Goal: Check status: Check status

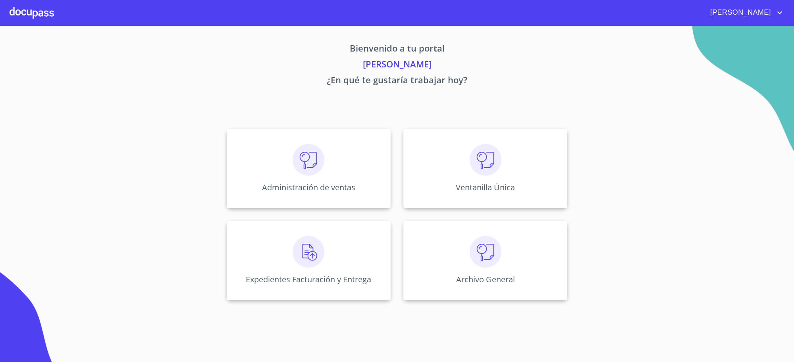
click at [355, 154] on div "Administración de ventas" at bounding box center [309, 168] width 164 height 79
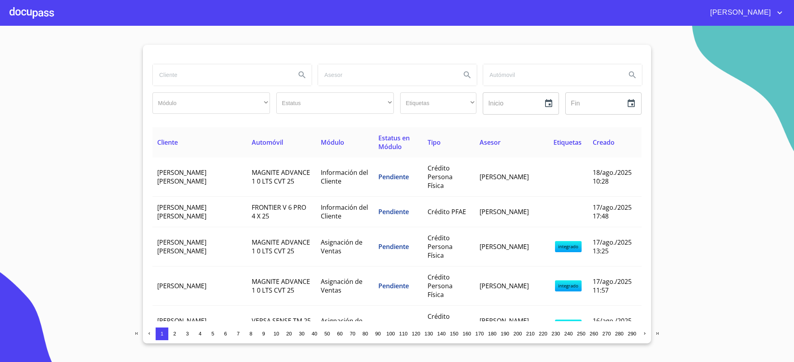
click at [190, 73] on input "search" at bounding box center [221, 74] width 137 height 21
type input "[PERSON_NAME] [PERSON_NAME]"
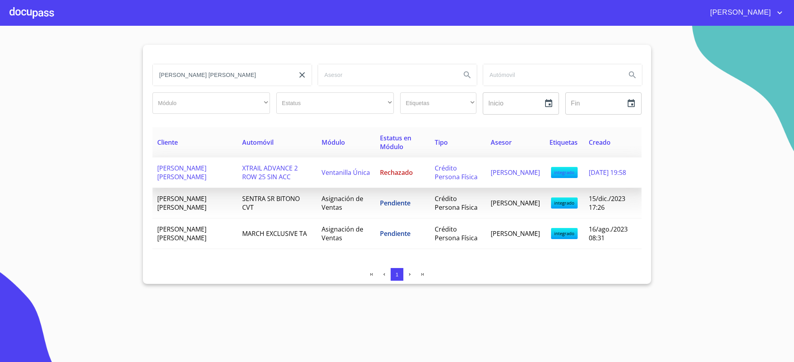
click at [292, 177] on td "XTRAIL ADVANCE 2 ROW 25 SIN ACC" at bounding box center [276, 173] width 79 height 31
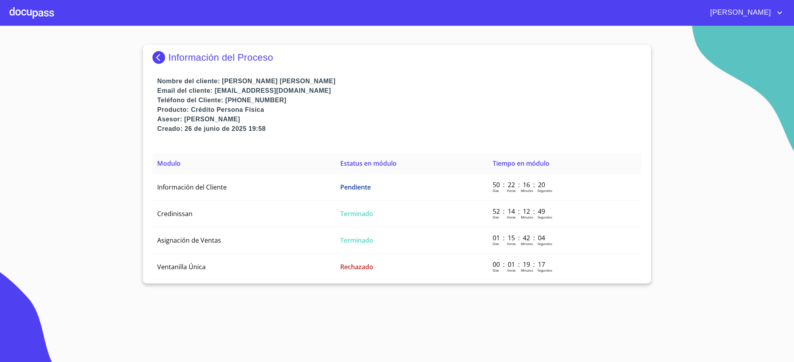
click at [292, 177] on td "Información del Cliente" at bounding box center [243, 187] width 183 height 27
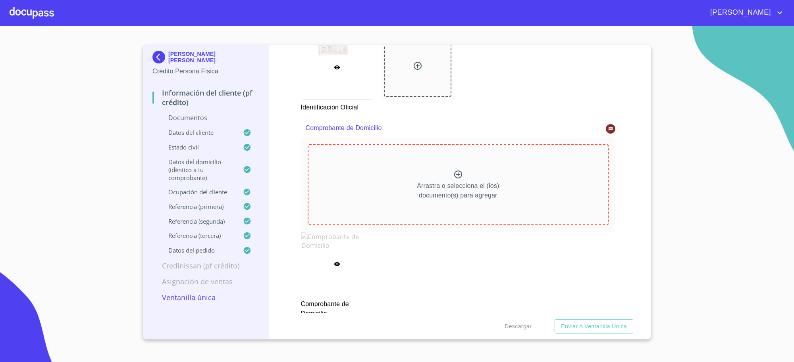
scroll to position [364, 0]
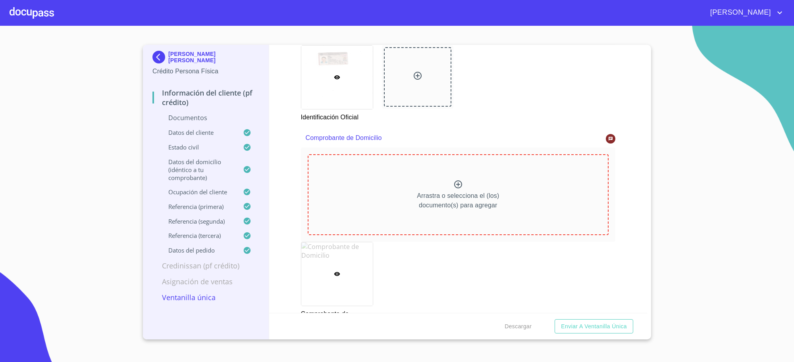
click at [154, 57] on img at bounding box center [160, 57] width 16 height 13
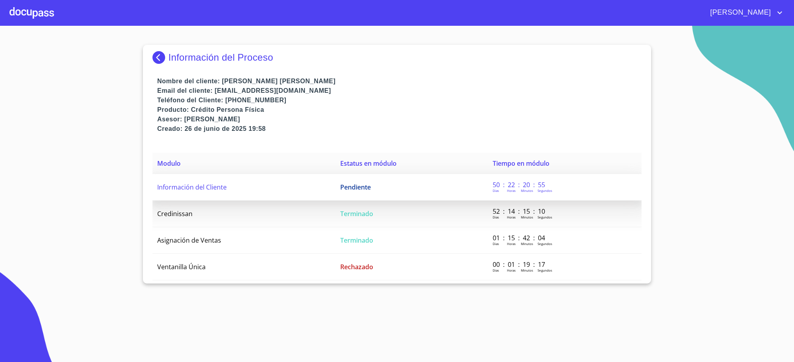
click at [318, 195] on td "Información del Cliente" at bounding box center [243, 187] width 183 height 27
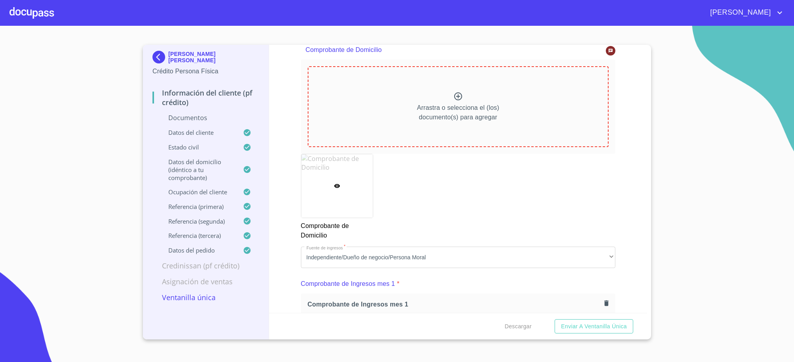
scroll to position [218, 0]
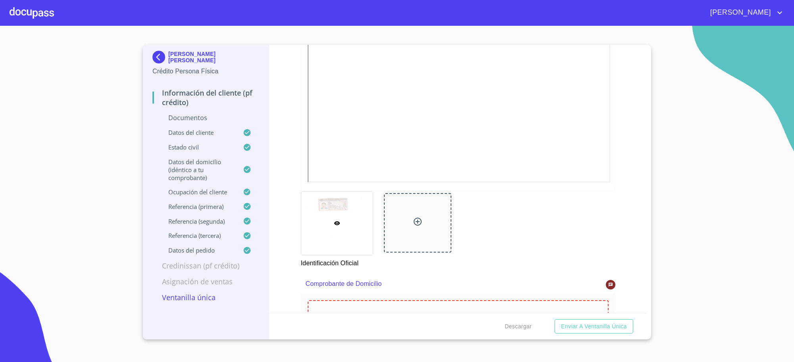
click at [161, 64] on img at bounding box center [160, 57] width 16 height 13
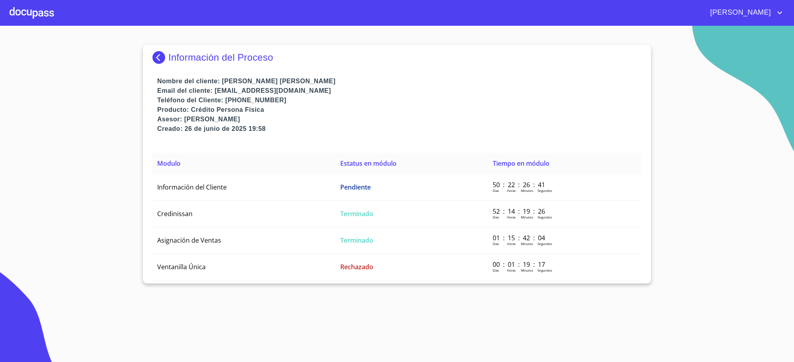
click at [160, 52] on img at bounding box center [160, 57] width 16 height 13
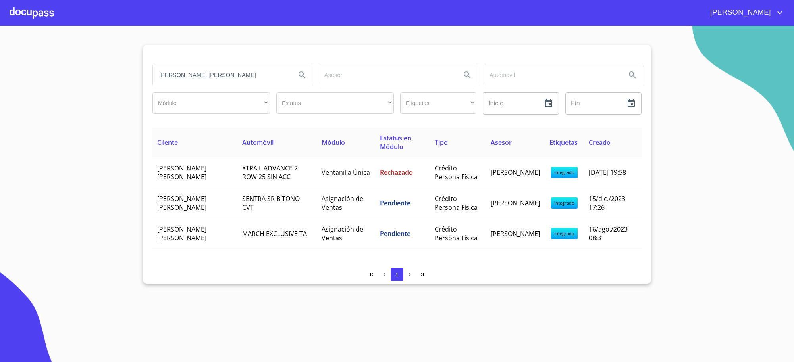
click at [195, 77] on input "[PERSON_NAME] [PERSON_NAME]" at bounding box center [221, 74] width 137 height 21
type input "[PERSON_NAME]"
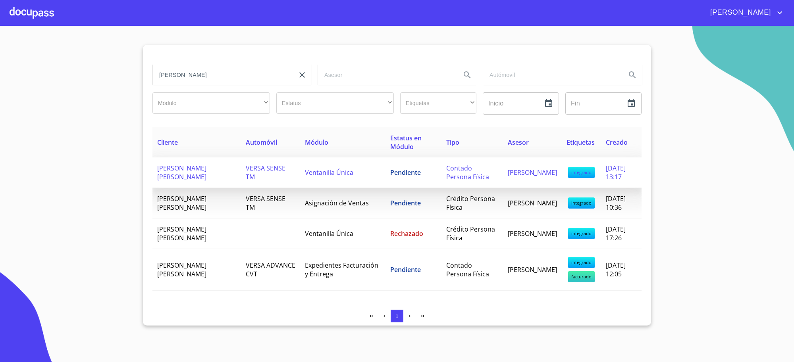
click at [246, 169] on span "VERSA SENSE TM" at bounding box center [266, 172] width 40 height 17
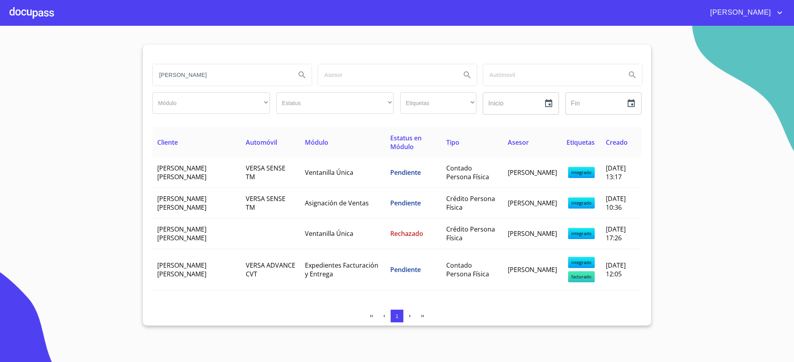
click at [744, 141] on section "[PERSON_NAME] ​ ​ Estatus ​ ​ Etiquetas ​ ​ Inicio ​ Fin ​ Cliente Automóvil Mó…" at bounding box center [397, 194] width 794 height 337
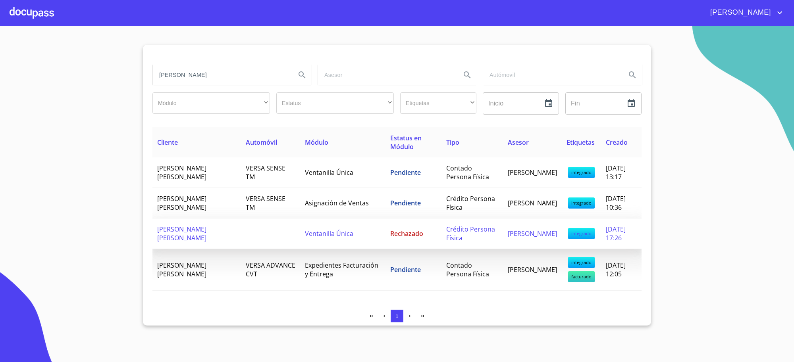
click at [241, 239] on td at bounding box center [270, 234] width 59 height 31
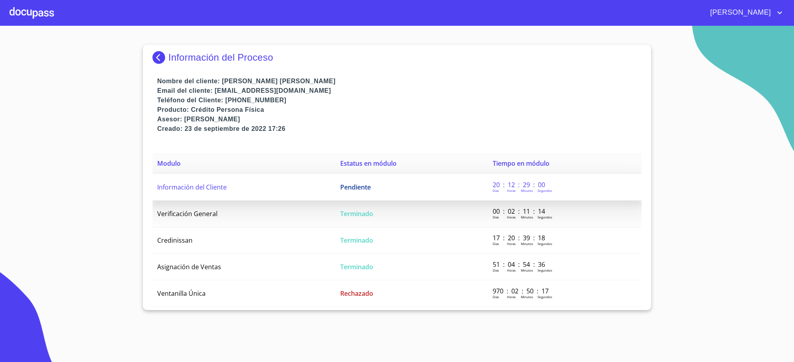
click at [370, 191] on td "Pendiente" at bounding box center [411, 187] width 152 height 27
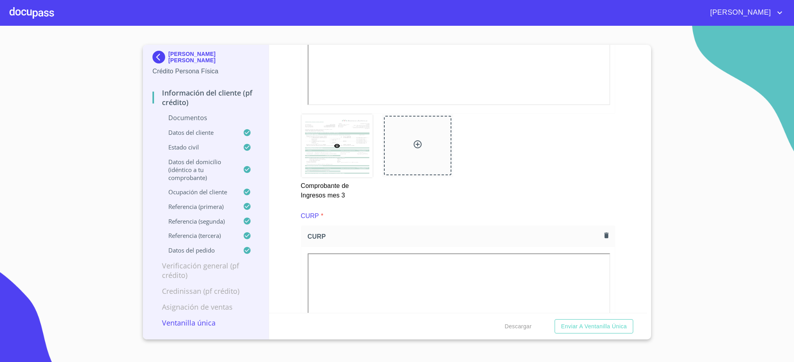
scroll to position [1604, 0]
click at [601, 242] on button "button" at bounding box center [606, 237] width 11 height 11
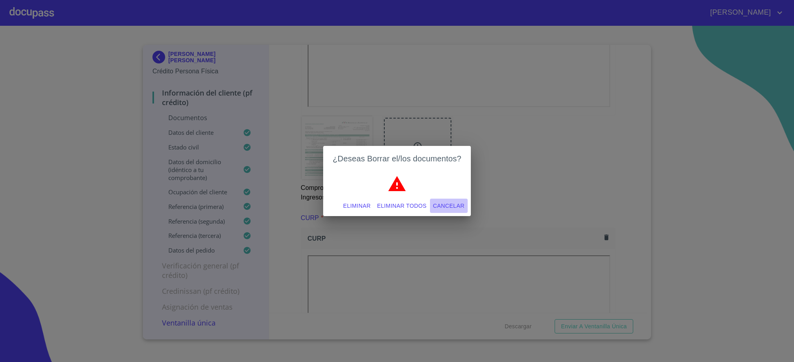
click at [443, 205] on span "Cancelar" at bounding box center [448, 206] width 31 height 10
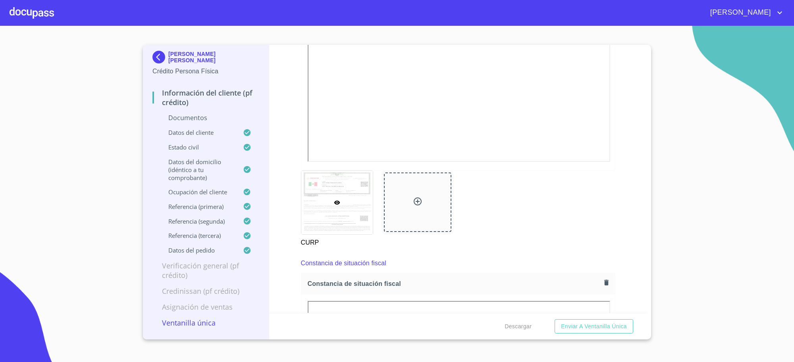
scroll to position [1919, 0]
drag, startPoint x: 338, startPoint y: 199, endPoint x: 362, endPoint y: 217, distance: 29.5
click at [362, 217] on div at bounding box center [336, 196] width 71 height 64
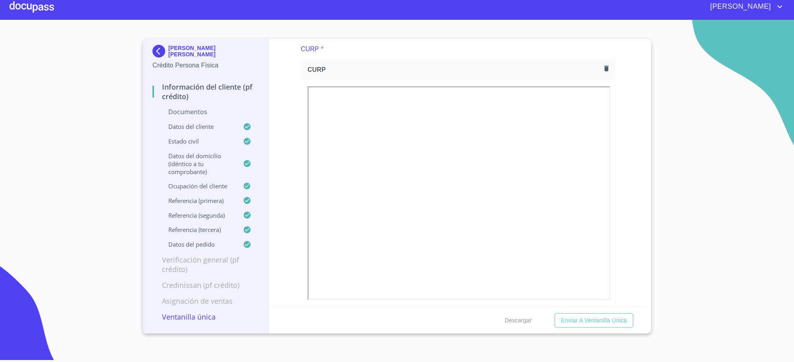
click at [603, 71] on icon "button" at bounding box center [607, 69] width 8 height 8
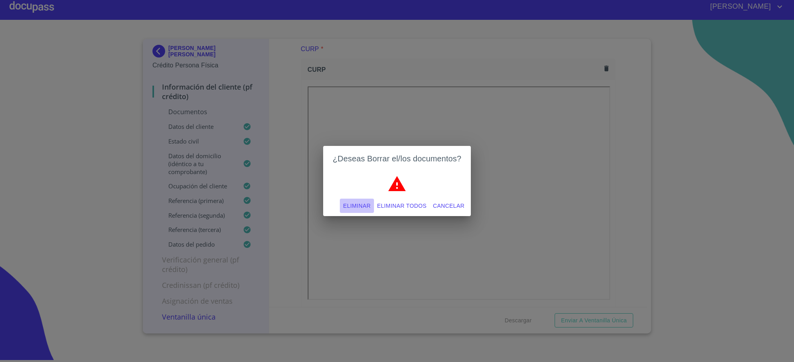
click at [352, 208] on span "Eliminar" at bounding box center [356, 206] width 27 height 10
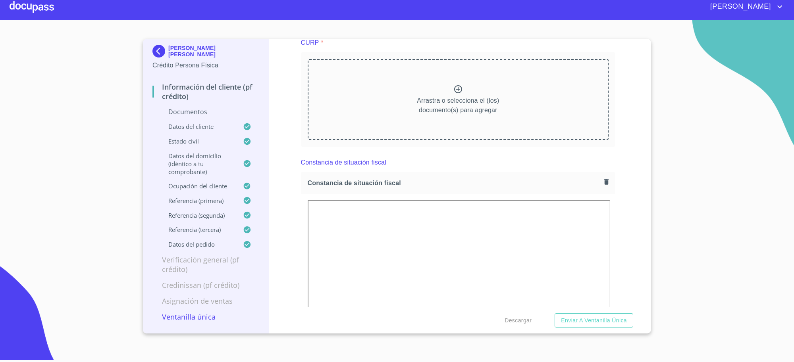
scroll to position [1734, 0]
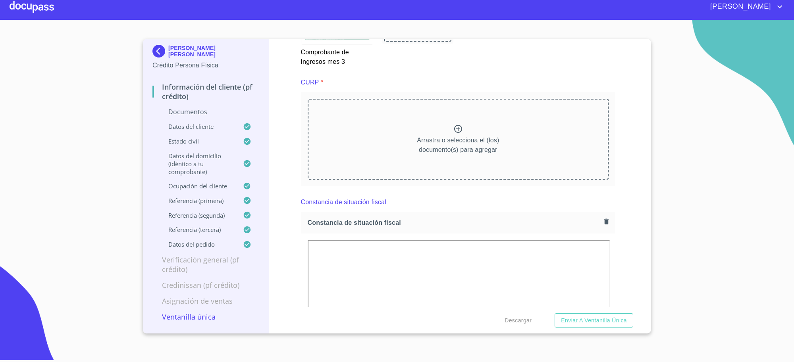
click at [152, 50] on div "[PERSON_NAME] [PERSON_NAME] Crédito Persona Física Información del cliente (PF …" at bounding box center [206, 186] width 126 height 295
click at [157, 50] on img at bounding box center [160, 51] width 16 height 13
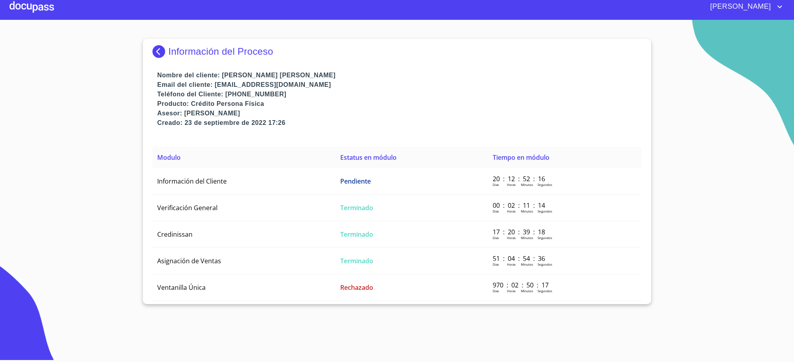
click at [157, 50] on img at bounding box center [160, 51] width 16 height 13
